Goal: Task Accomplishment & Management: Manage account settings

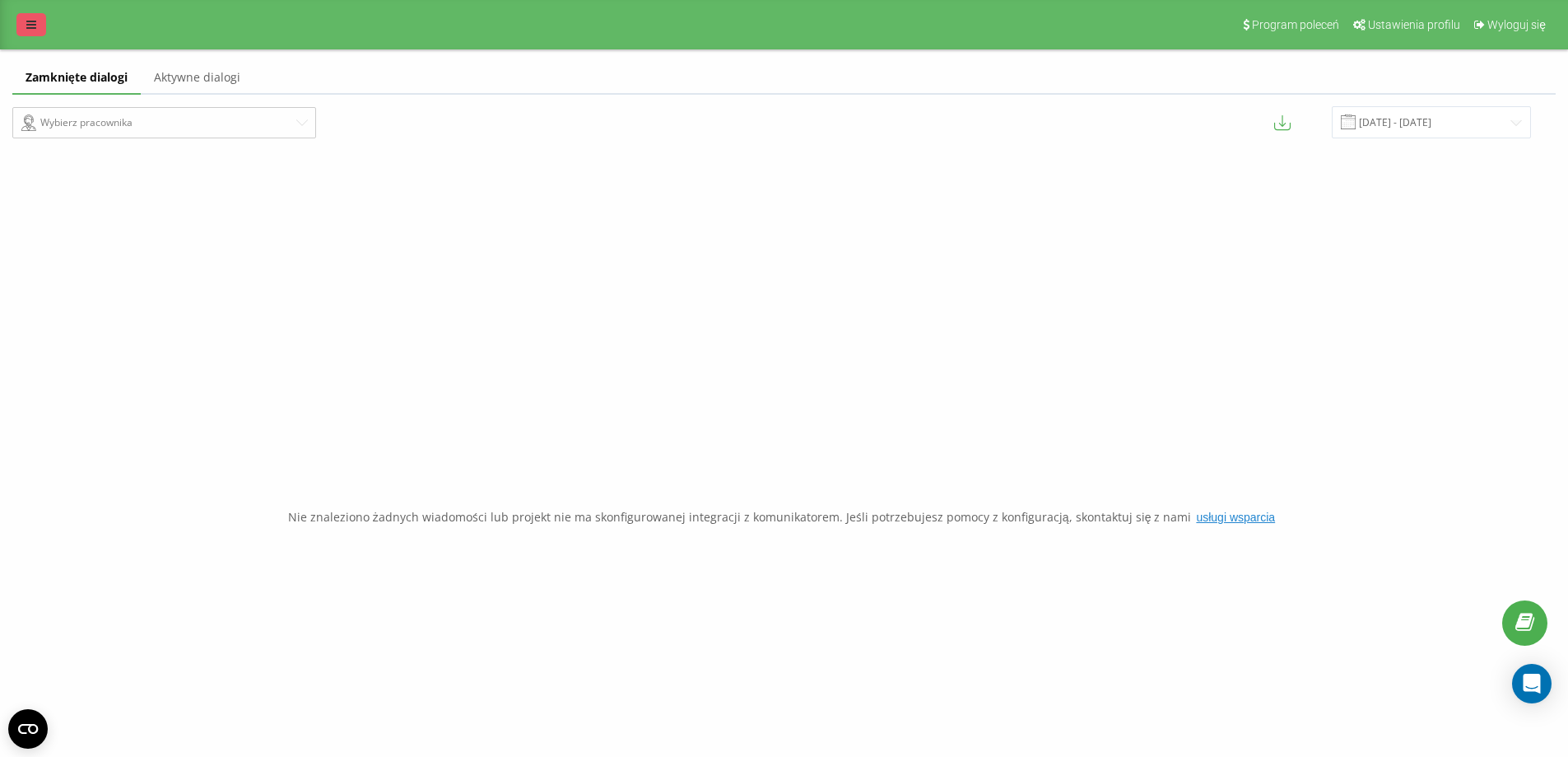
click at [33, 26] on icon at bounding box center [31, 25] width 10 height 11
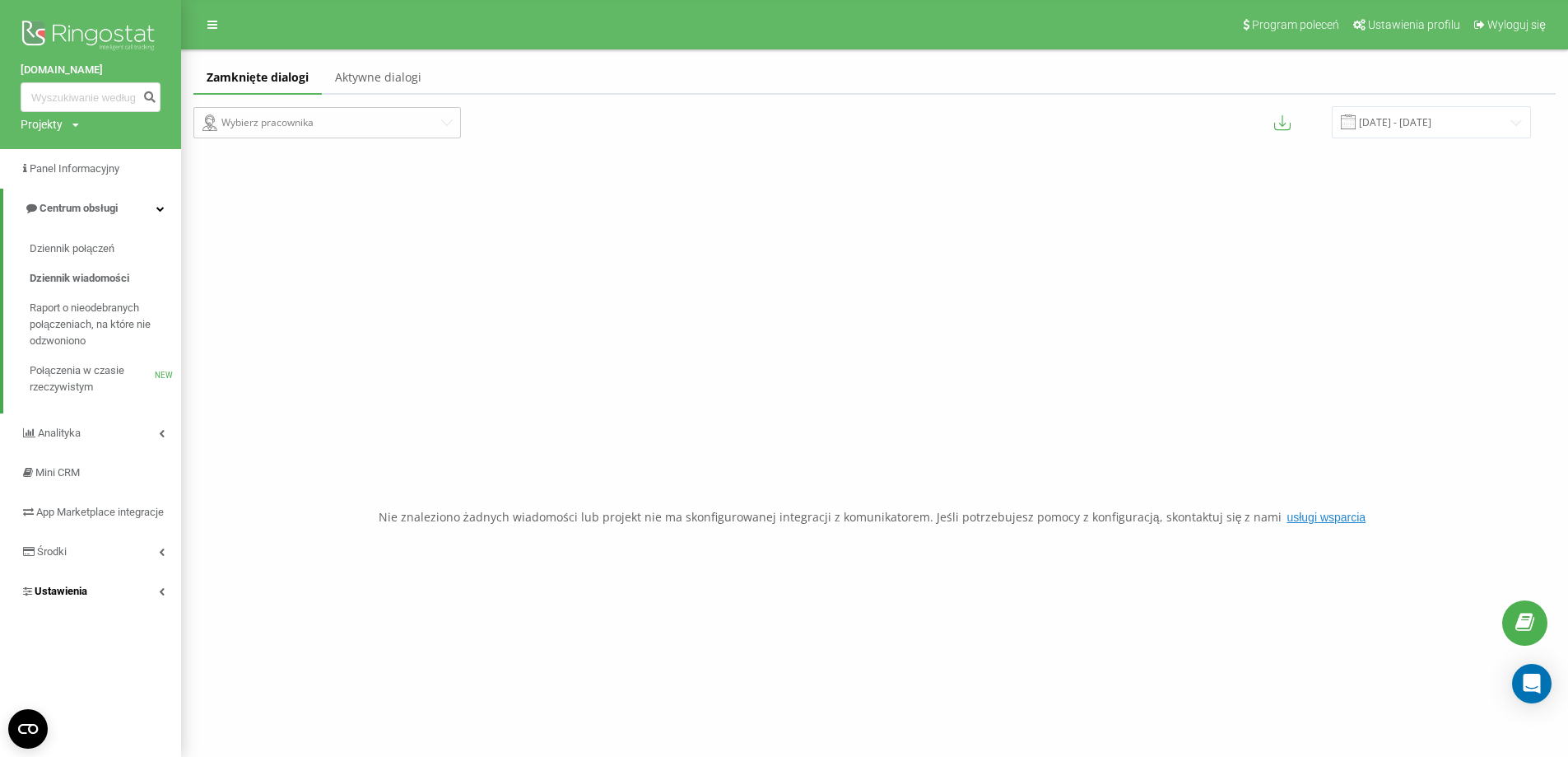
click at [144, 611] on link "Ustawienia" at bounding box center [90, 591] width 181 height 40
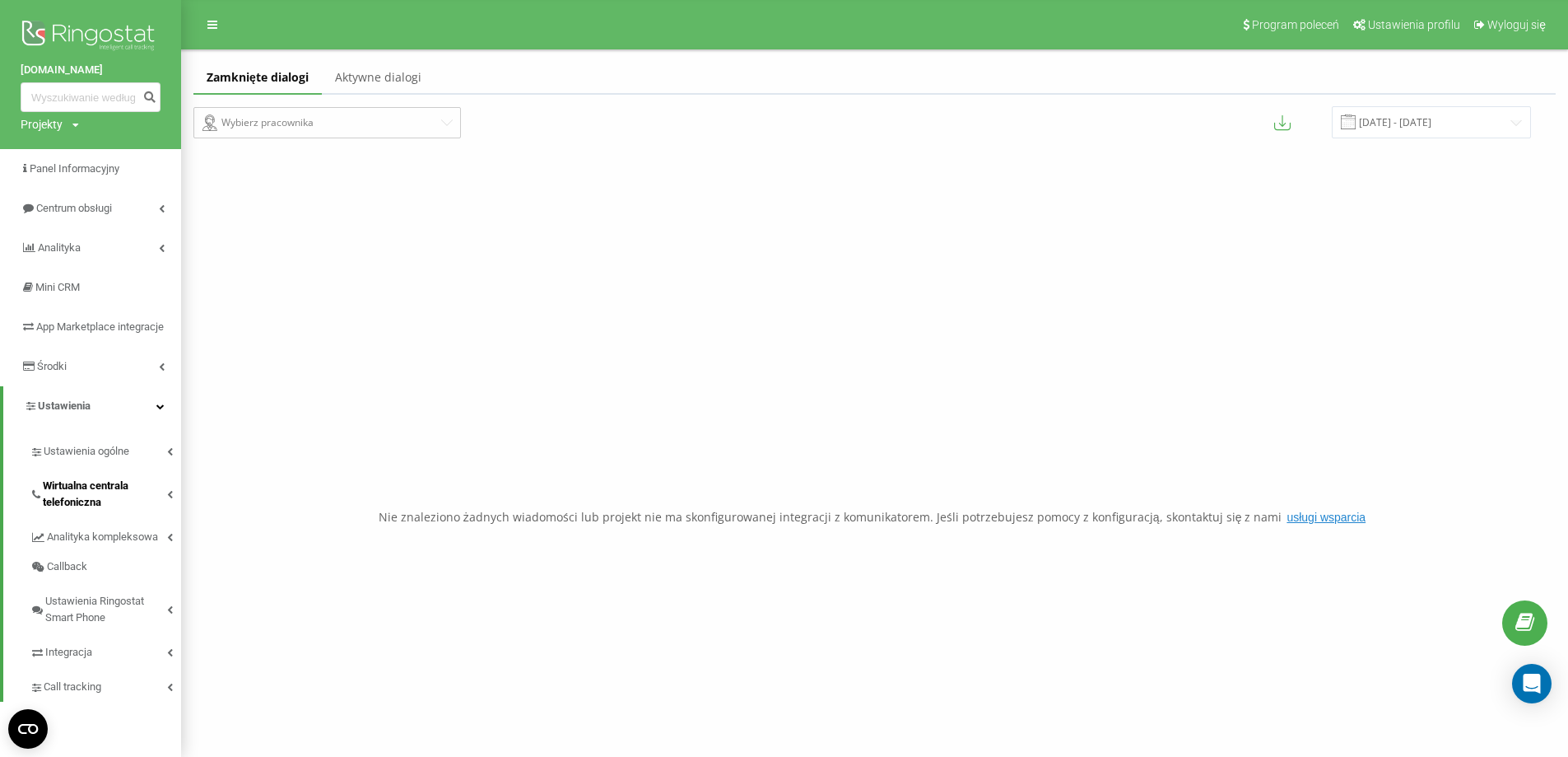
click at [159, 506] on span "Wirtualna centrala telefoniczna" at bounding box center [105, 494] width 125 height 33
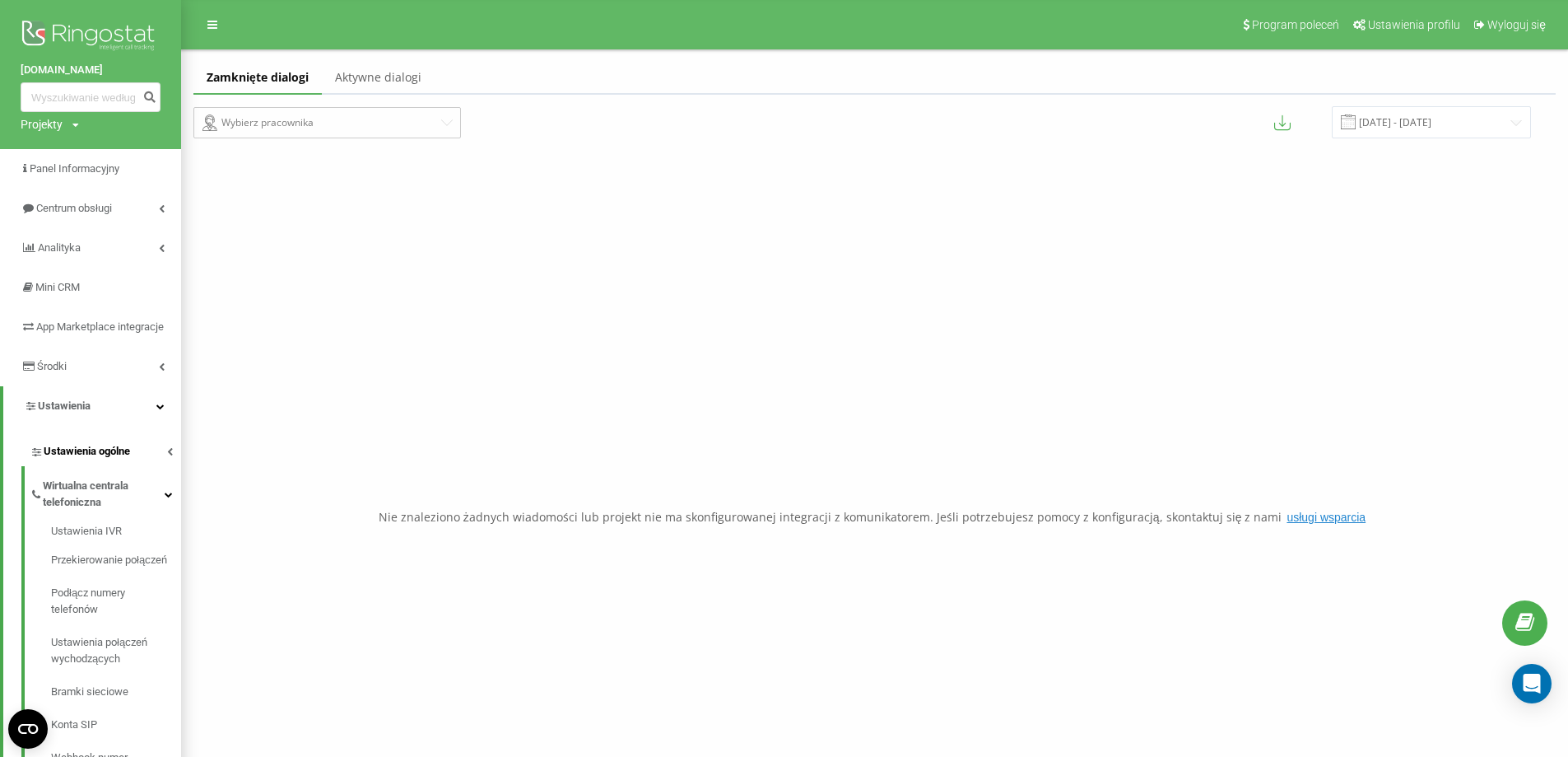
click at [155, 466] on link "Ustawienia ogólne" at bounding box center [105, 448] width 152 height 34
click at [129, 221] on link "Centrum obsługi" at bounding box center [90, 208] width 181 height 40
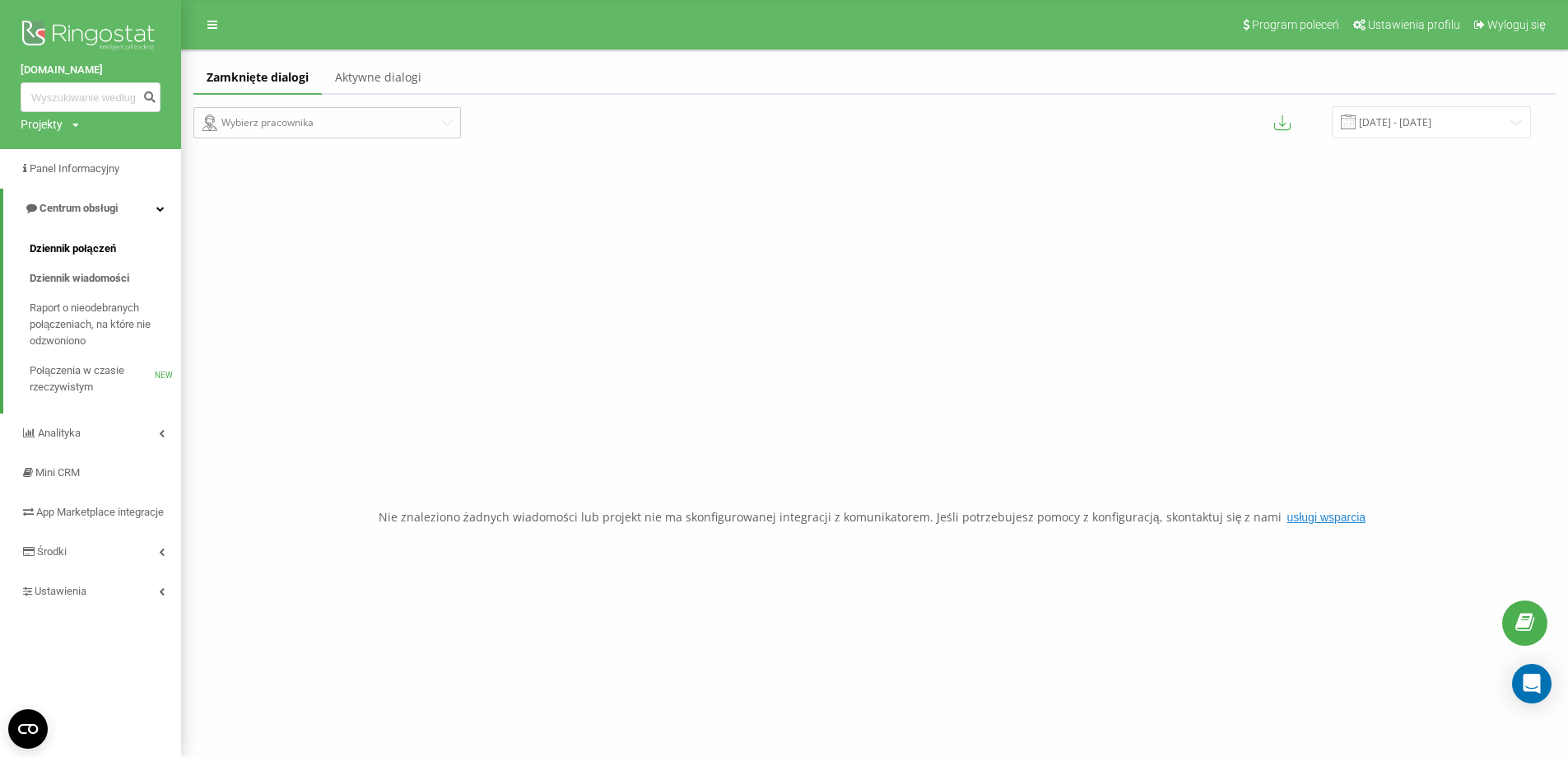
click at [111, 244] on span "Dziennik połączeń" at bounding box center [73, 249] width 86 height 17
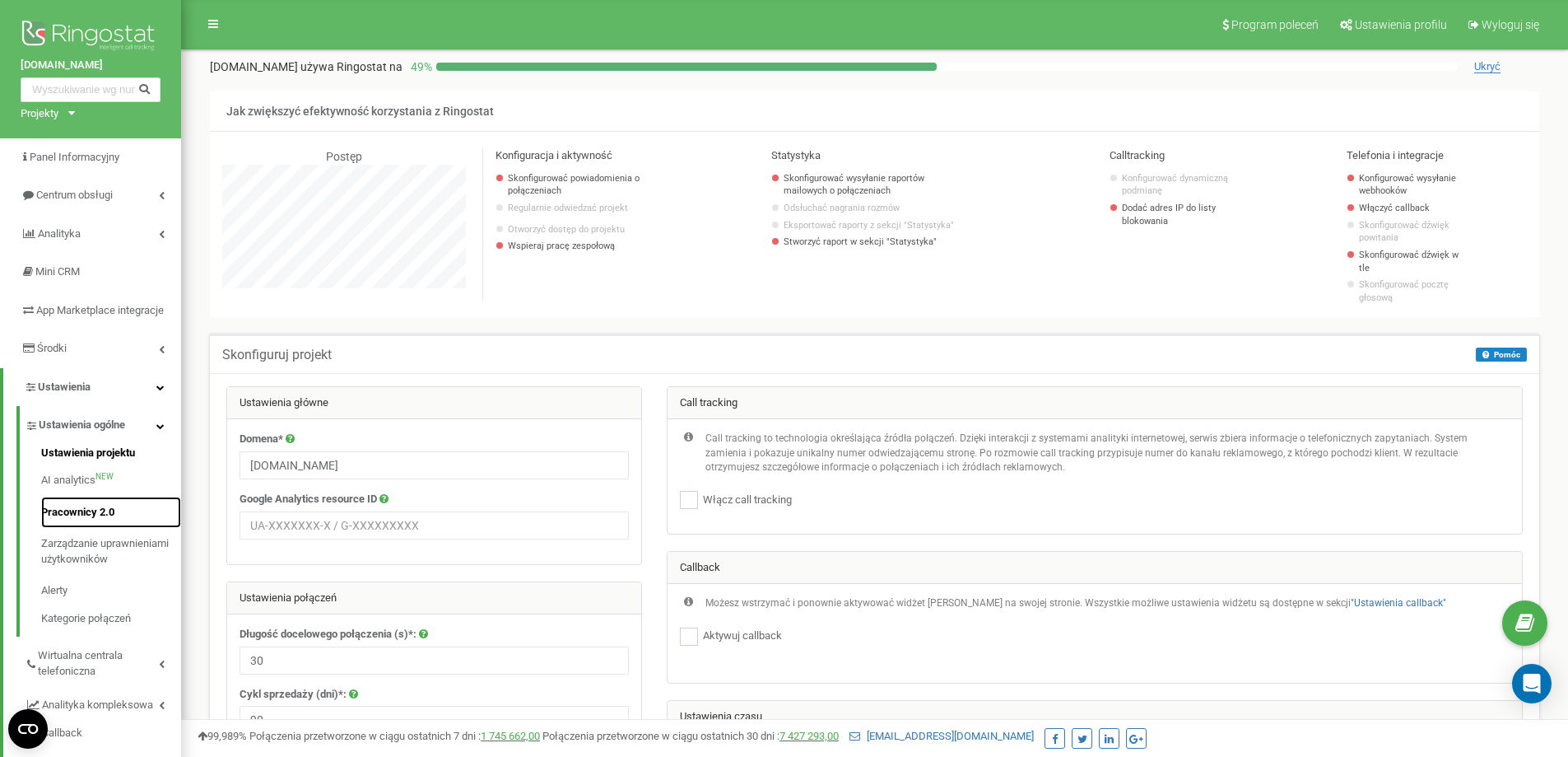
click at [78, 529] on link "Pracownicy 2.0" at bounding box center [111, 512] width 140 height 32
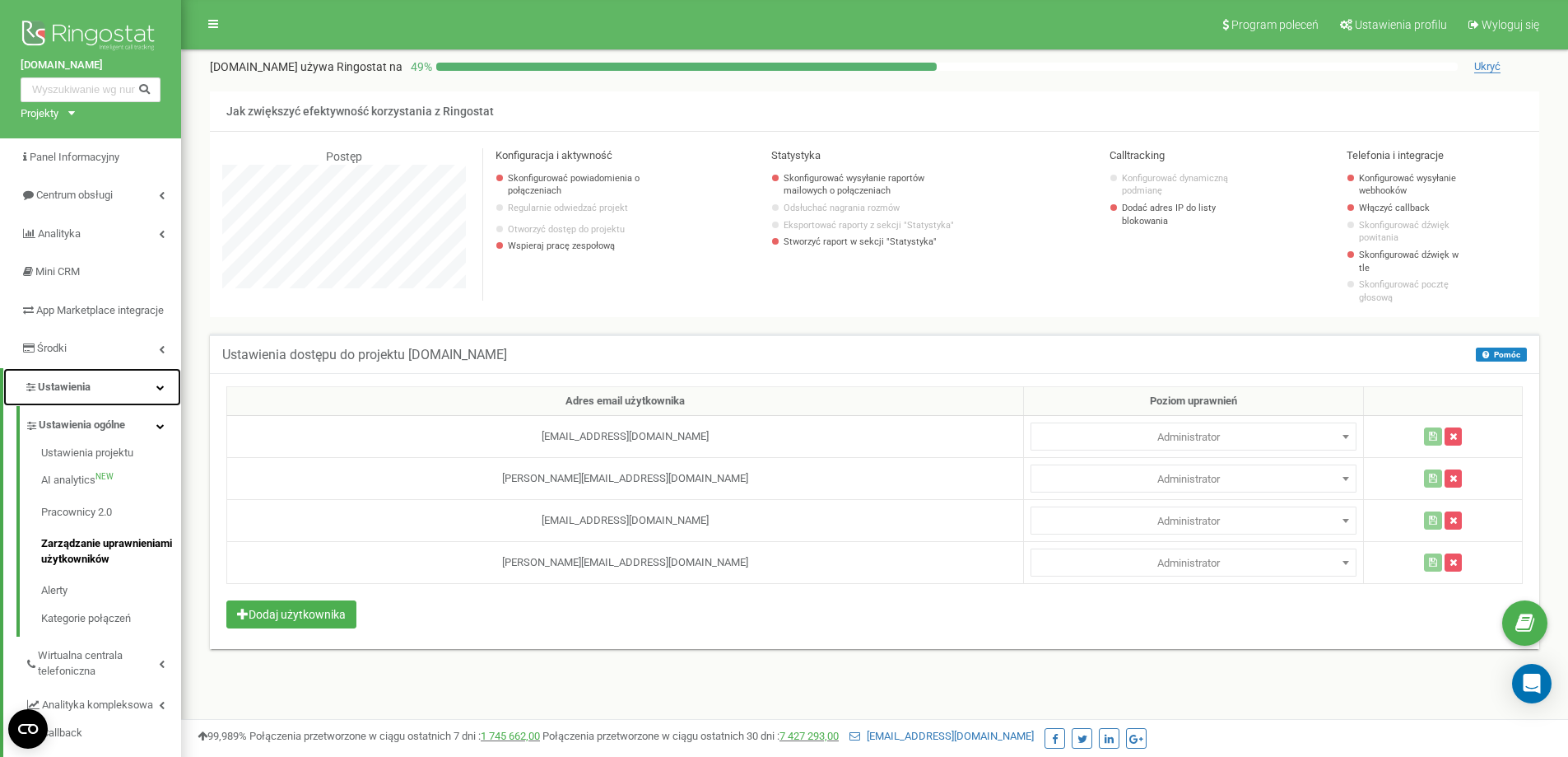
click at [150, 404] on link "Ustawienia" at bounding box center [92, 387] width 178 height 39
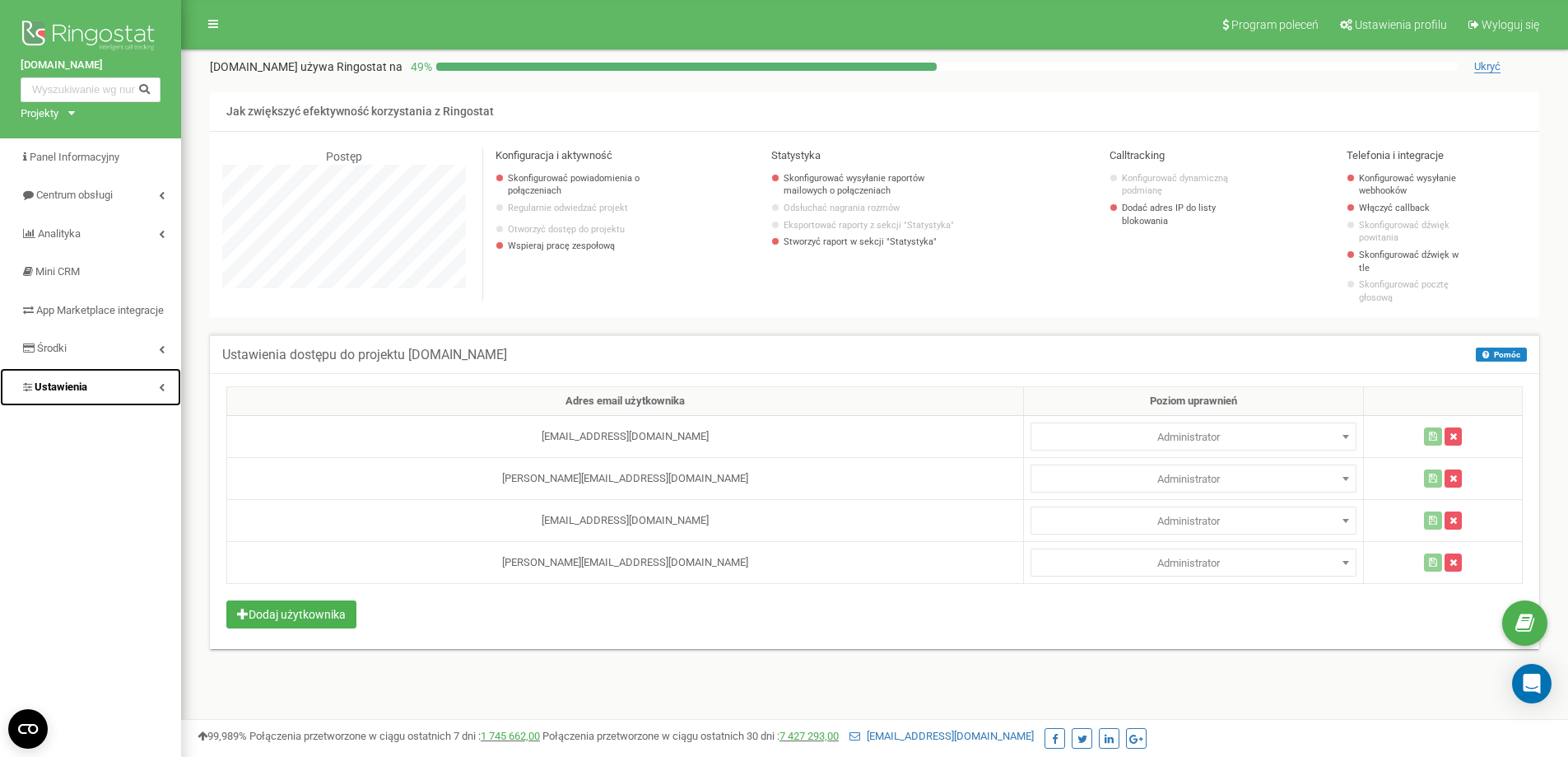
click at [150, 404] on link "Ustawienia" at bounding box center [90, 387] width 181 height 39
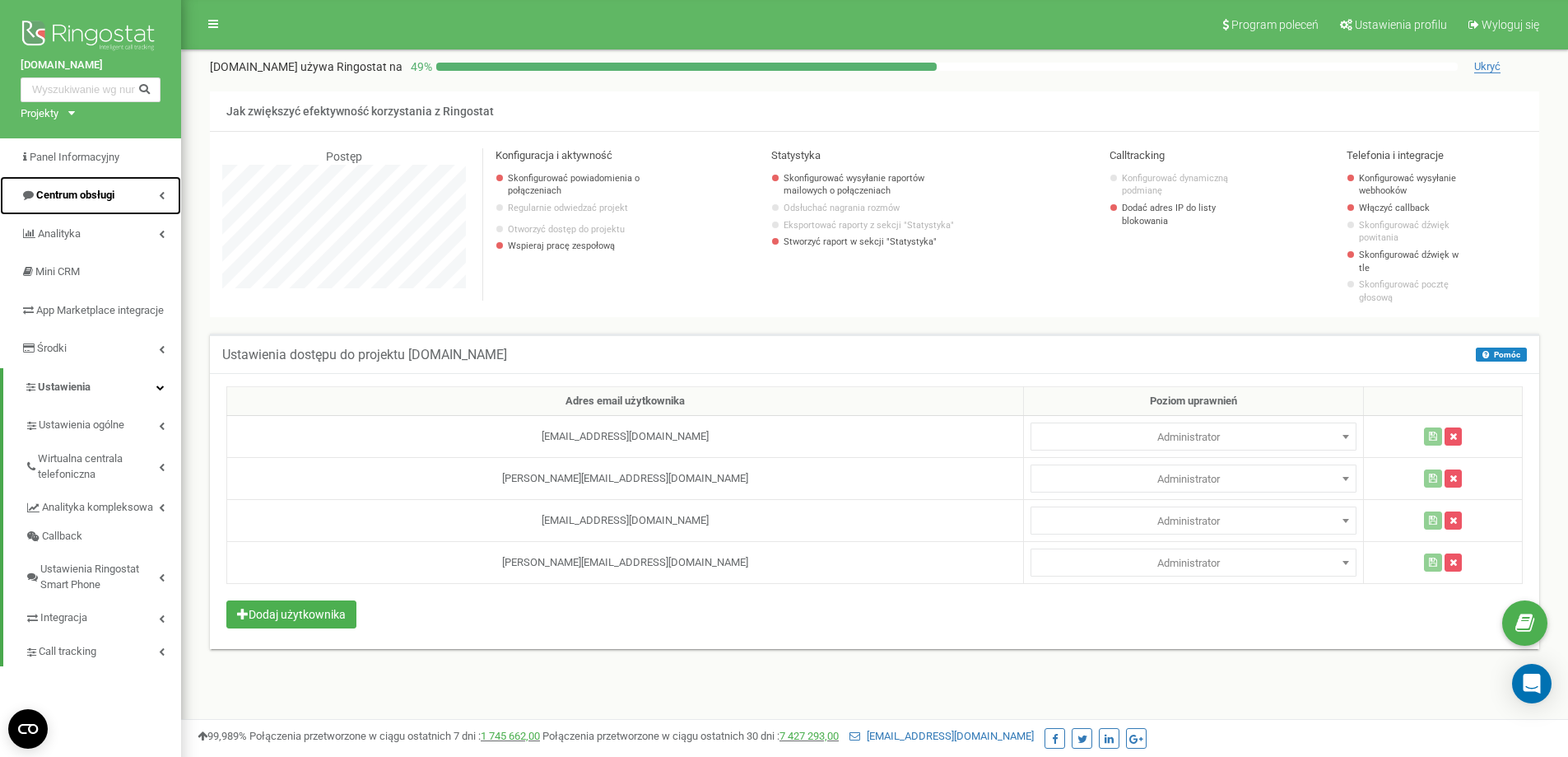
click at [154, 205] on link "Centrum obsługi" at bounding box center [90, 196] width 181 height 39
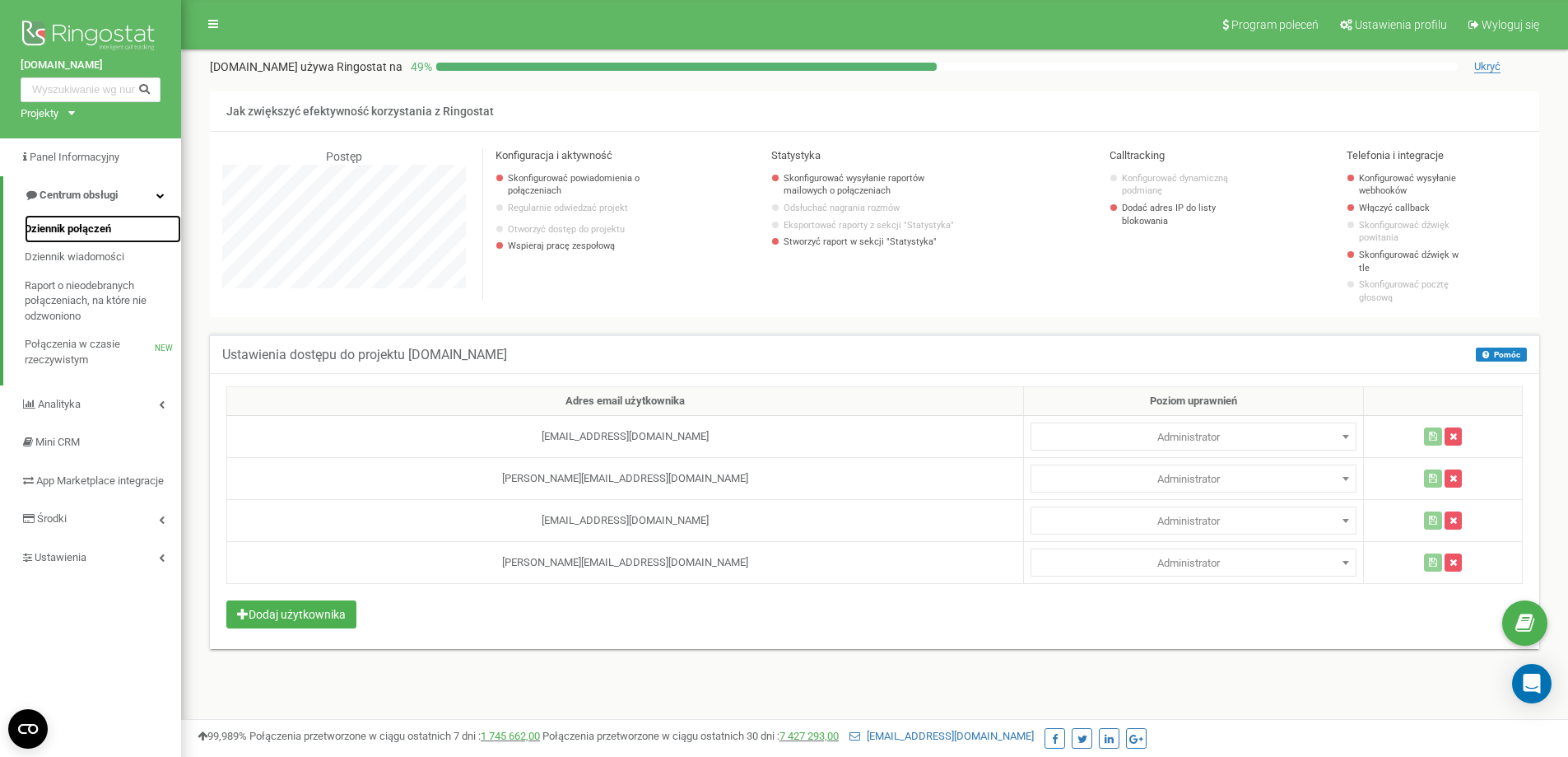
click at [101, 226] on span "Dziennik połączeń" at bounding box center [68, 229] width 86 height 16
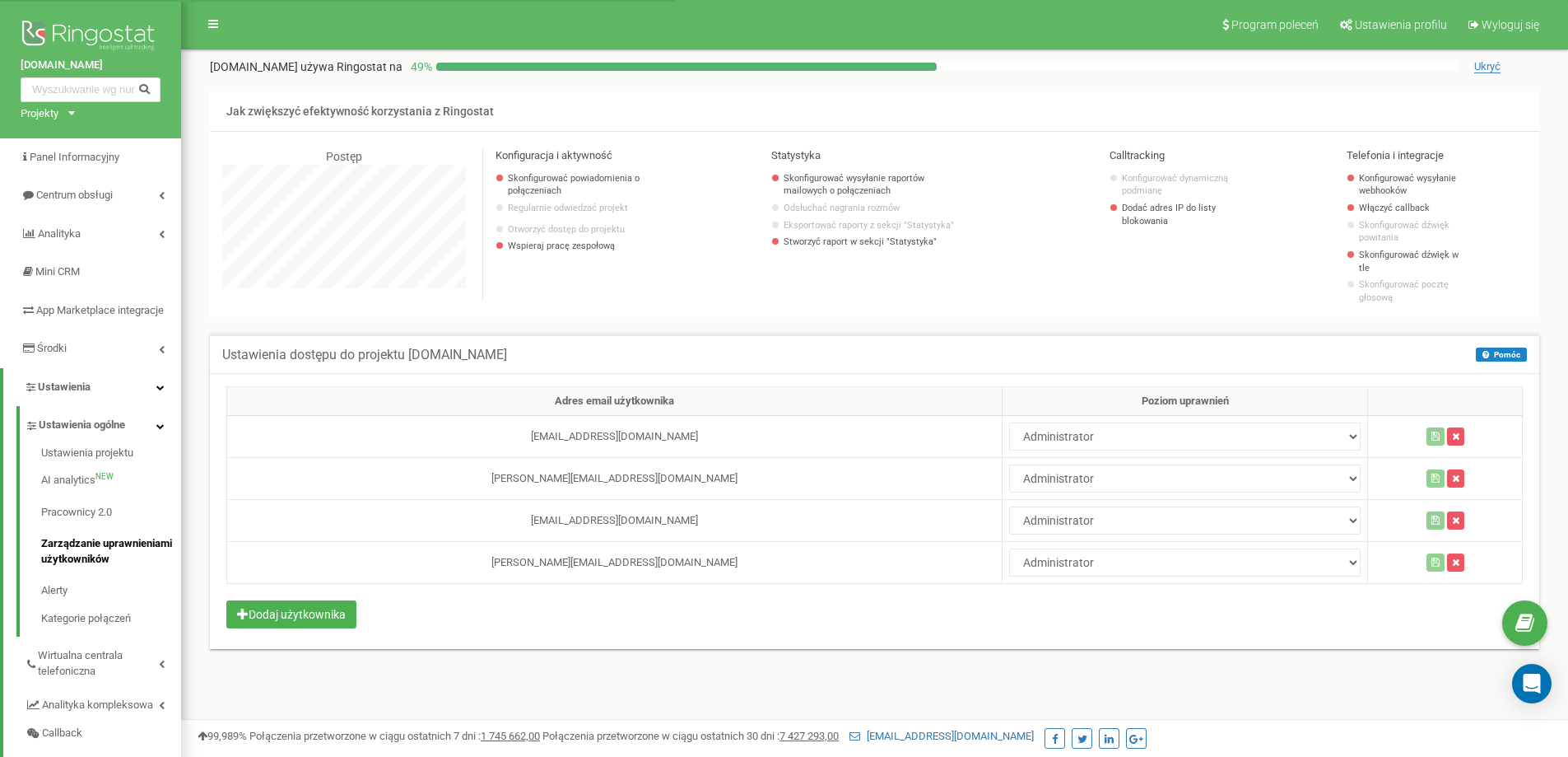
scroll to position [988, 1387]
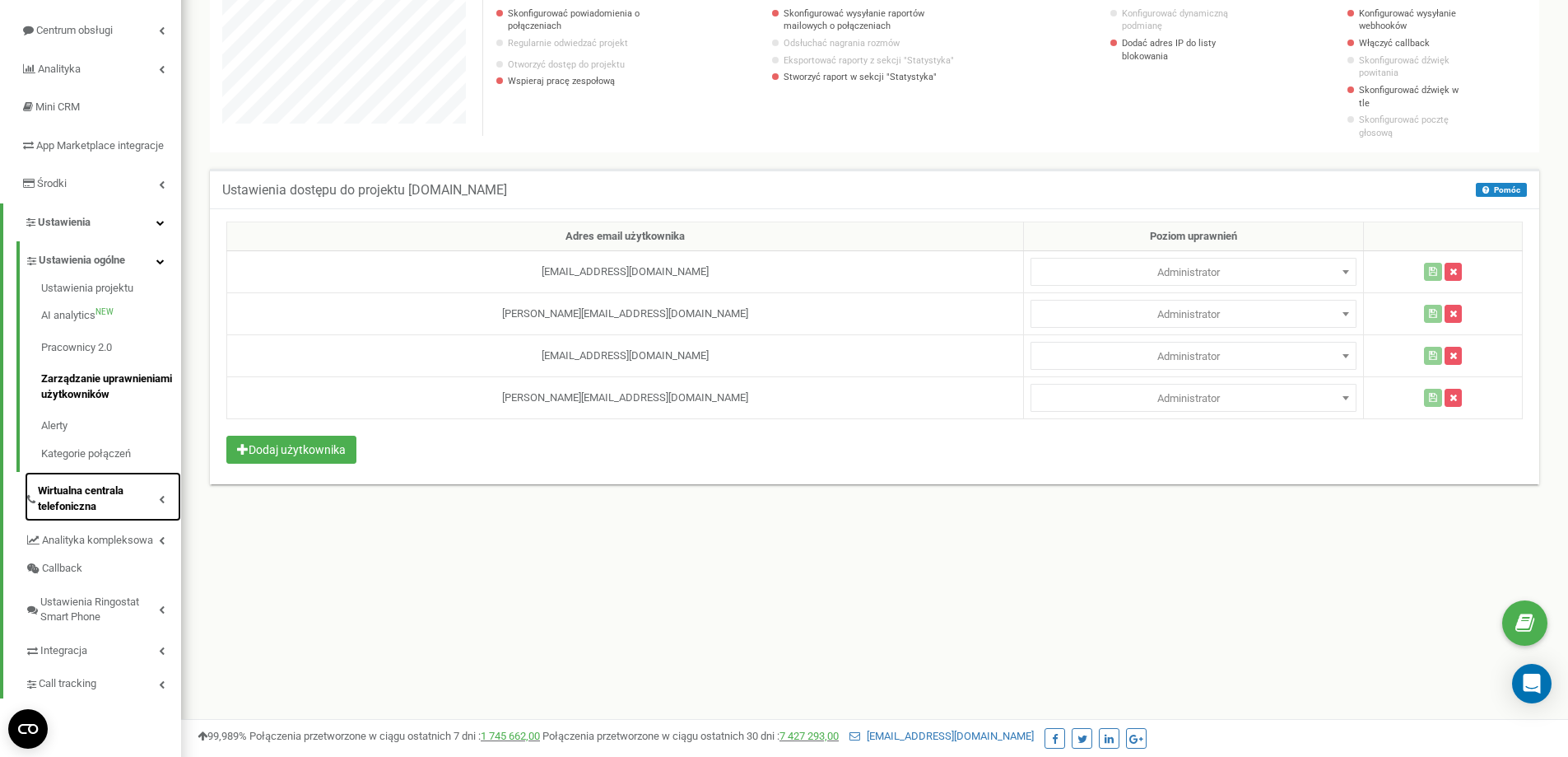
click at [150, 514] on span "Wirtualna centrala telefoniczna" at bounding box center [98, 498] width 121 height 31
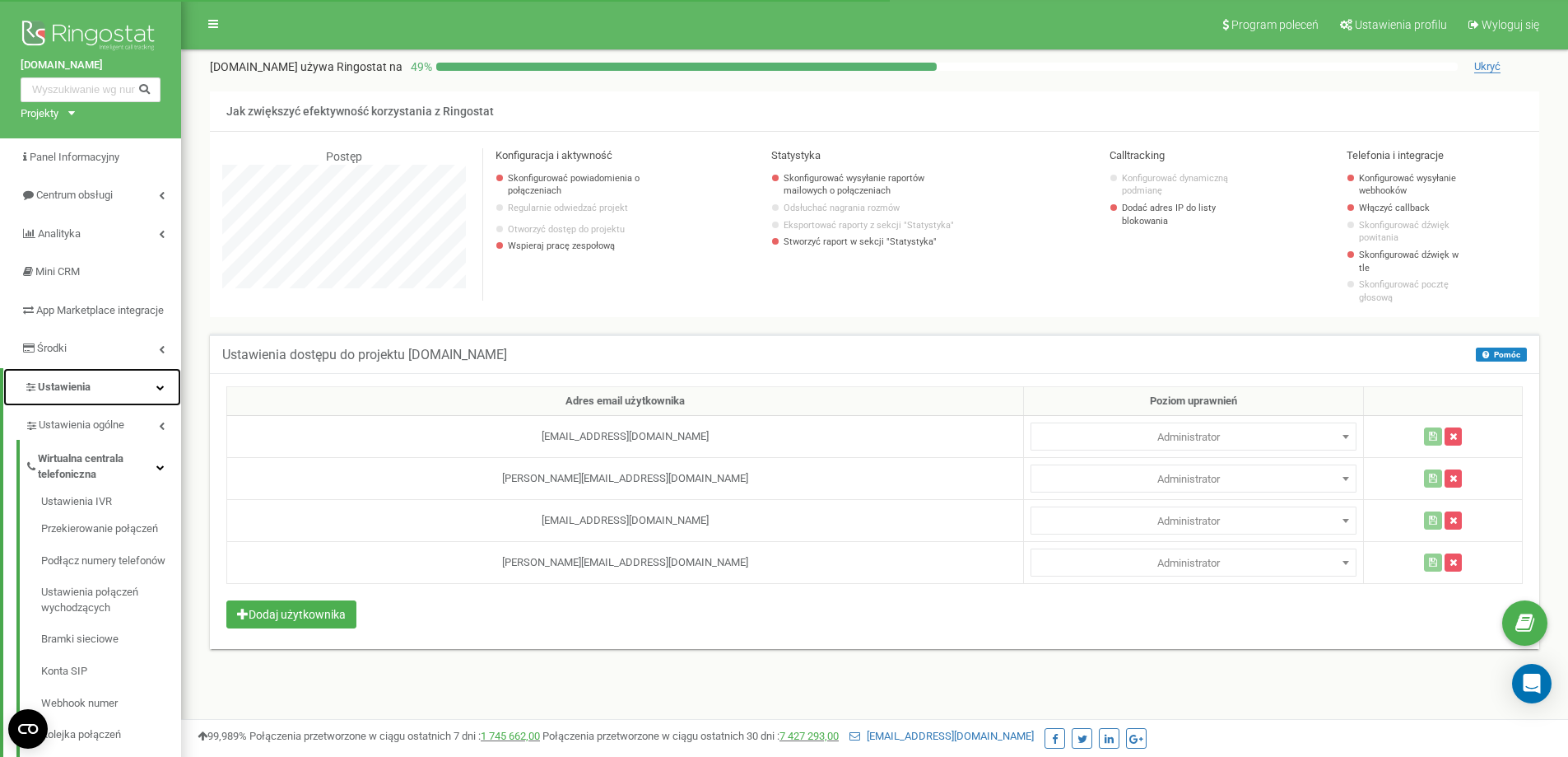
click at [147, 400] on link "Ustawienia" at bounding box center [92, 387] width 178 height 39
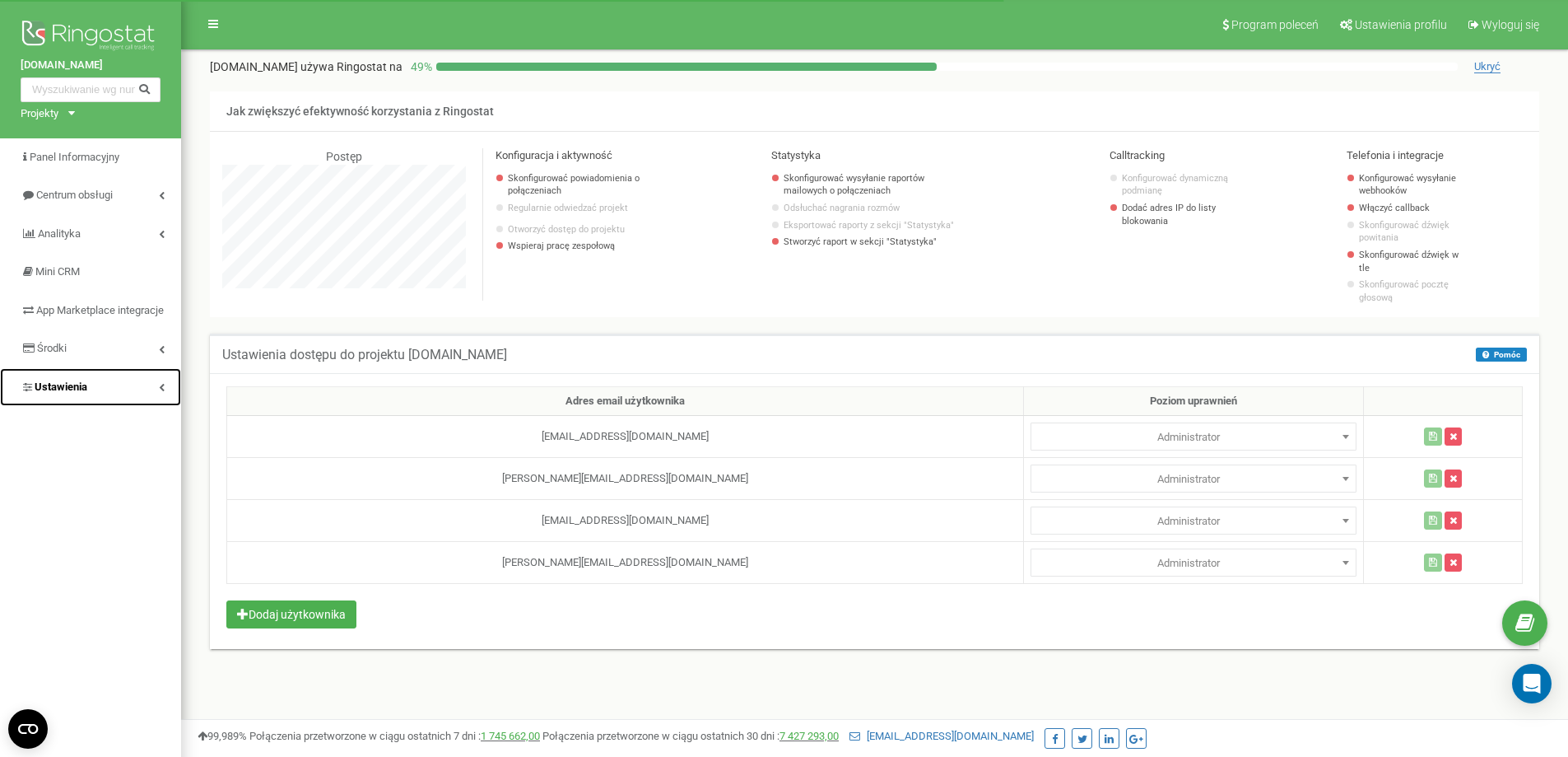
click at [147, 400] on link "Ustawienia" at bounding box center [90, 387] width 181 height 39
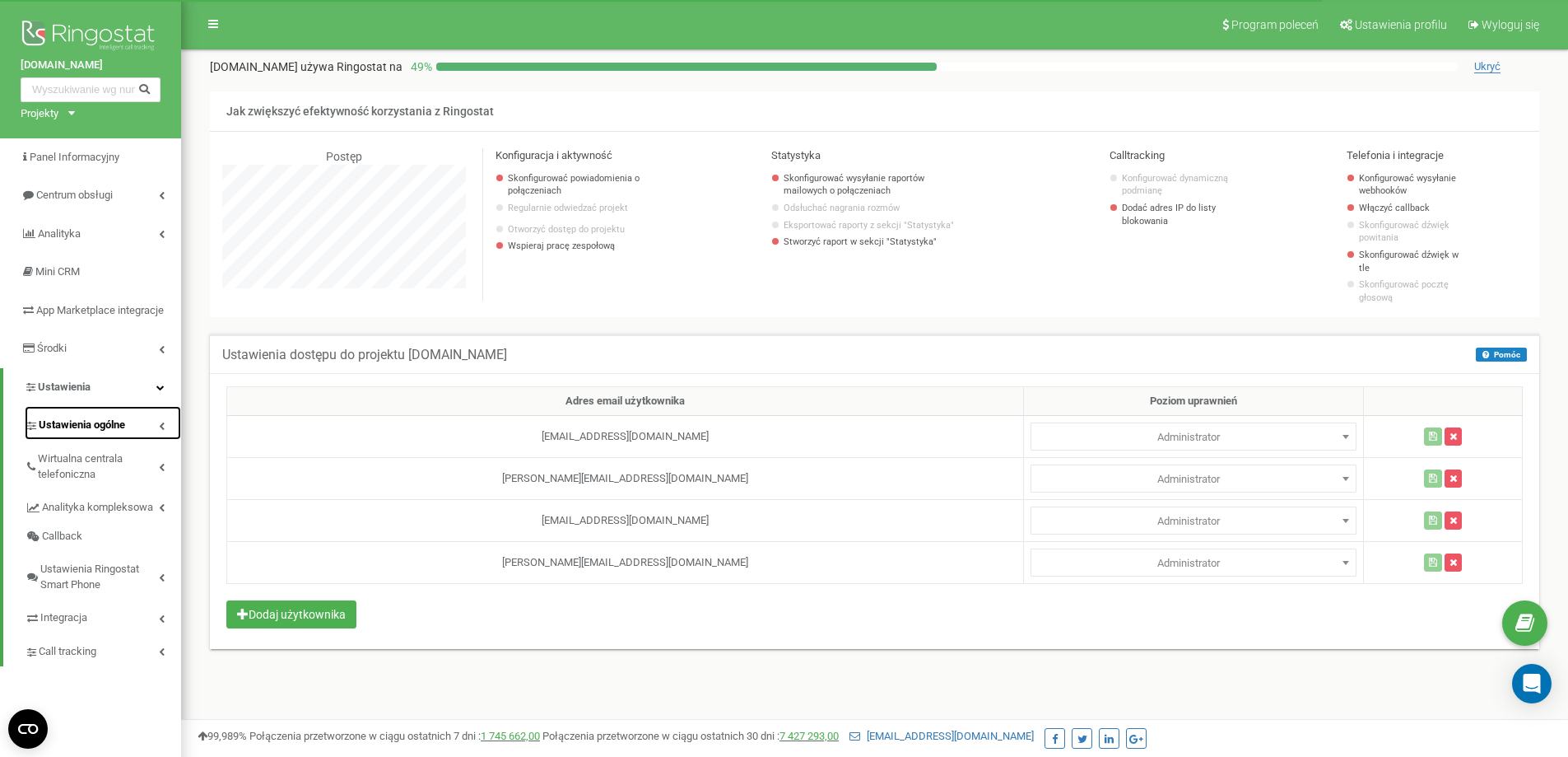
click at [140, 440] on link "Ustawienia ogólne" at bounding box center [103, 422] width 156 height 33
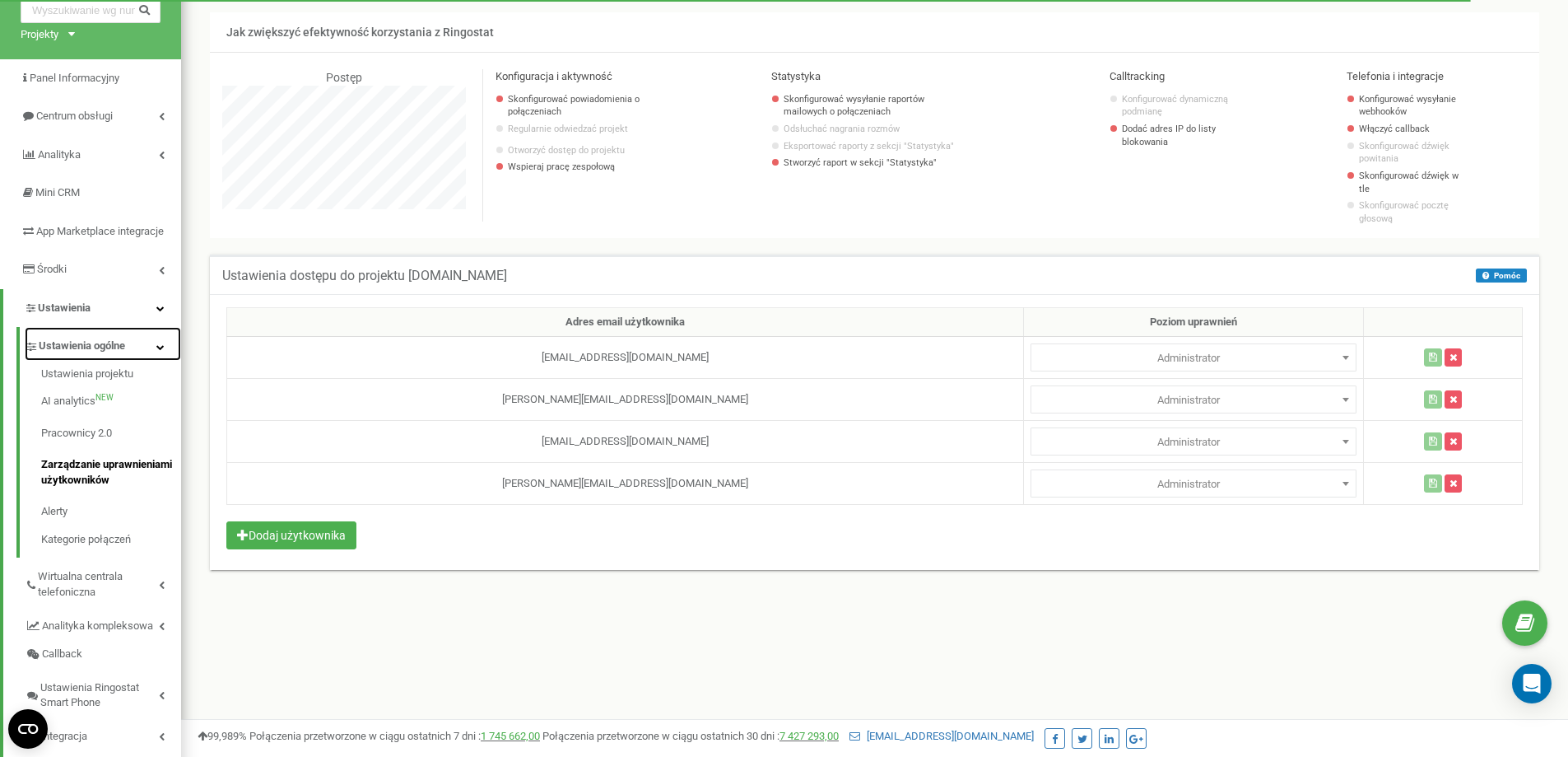
scroll to position [165, 0]
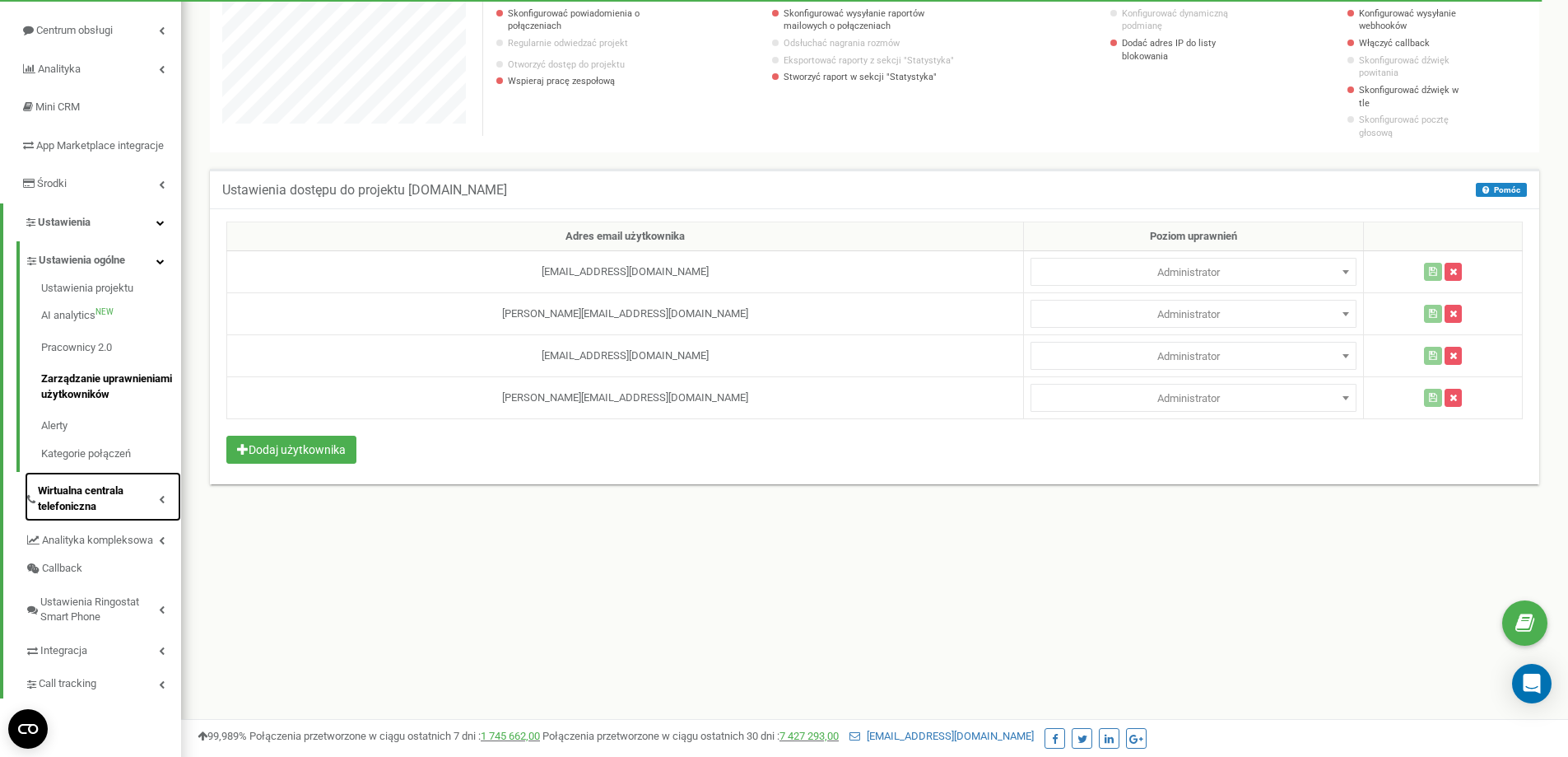
click at [112, 514] on span "Wirtualna centrala telefoniczna" at bounding box center [98, 498] width 121 height 31
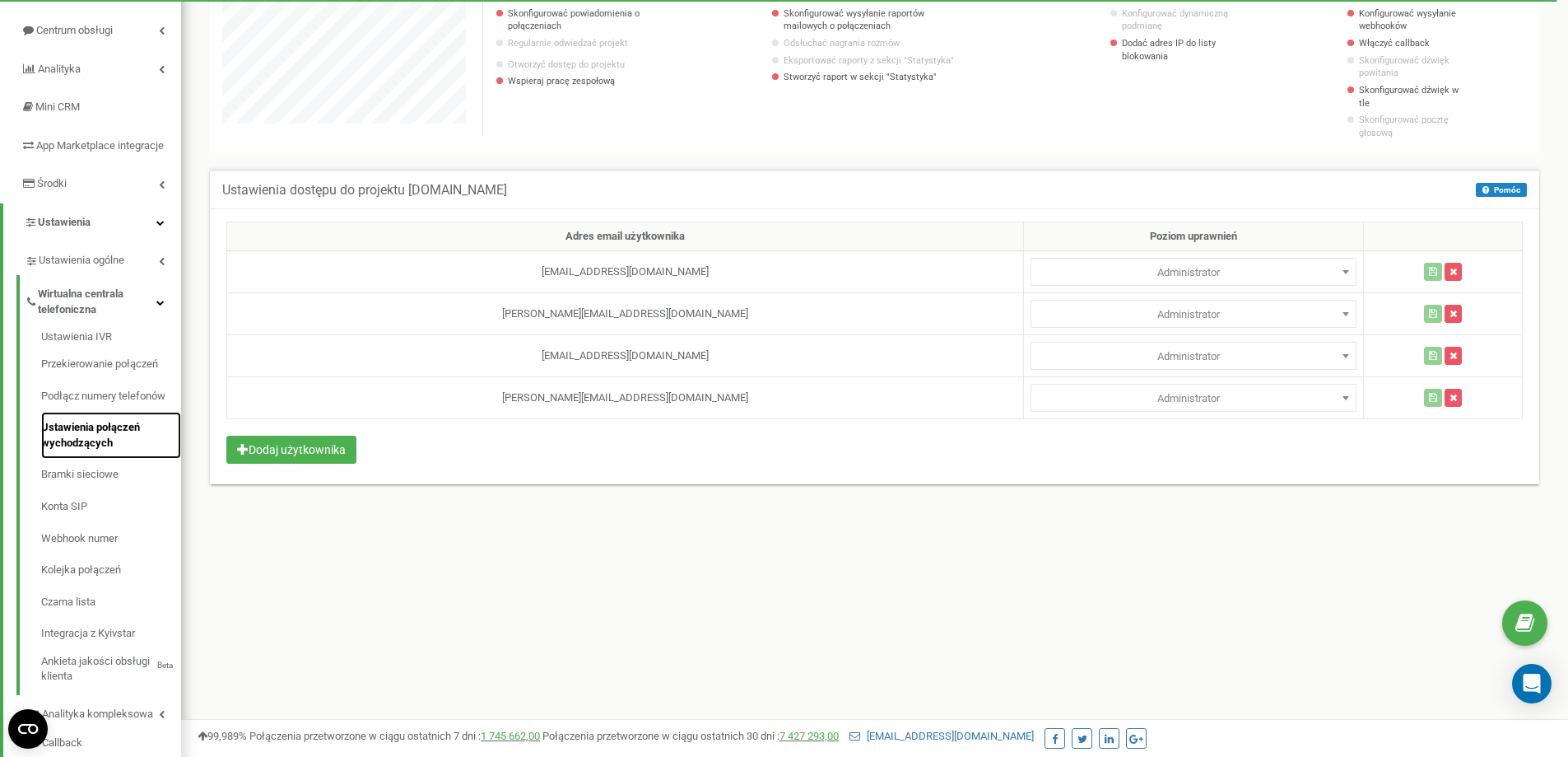
click at [112, 458] on link "Ustawienia połączeń wychodzących" at bounding box center [111, 435] width 140 height 47
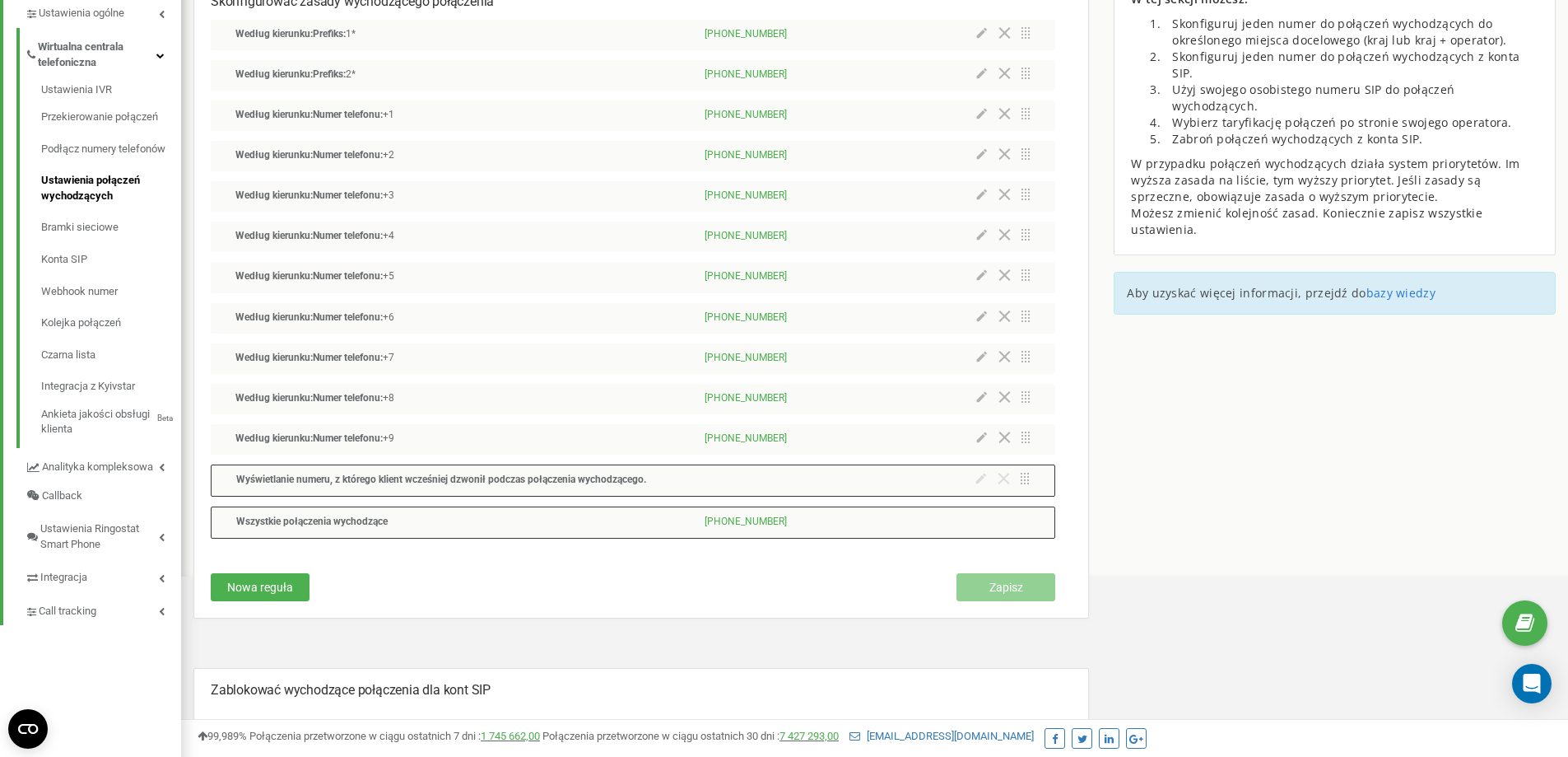
scroll to position [329, 0]
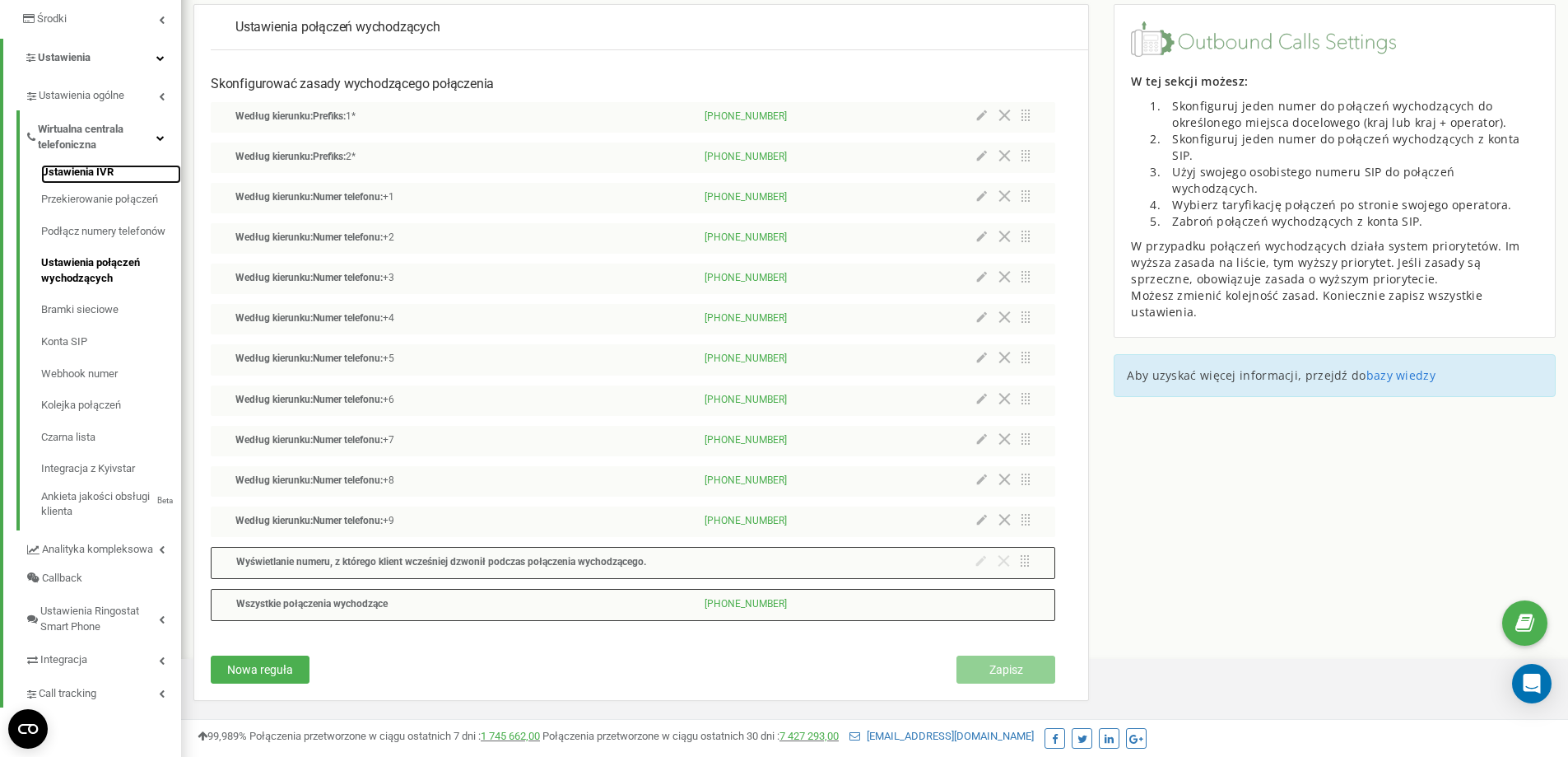
click at [102, 184] on link "Ustawienia IVR" at bounding box center [111, 175] width 140 height 20
